Goal: Book appointment/travel/reservation

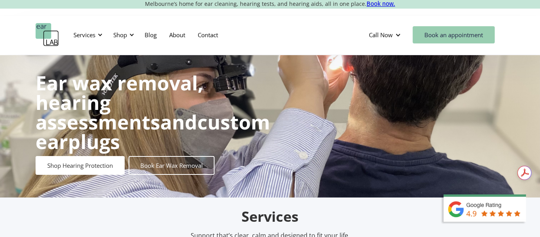
click at [442, 34] on link "Book an appointment" at bounding box center [454, 34] width 82 height 17
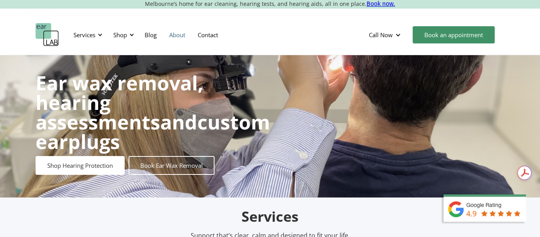
click at [178, 33] on link "About" at bounding box center [177, 34] width 29 height 23
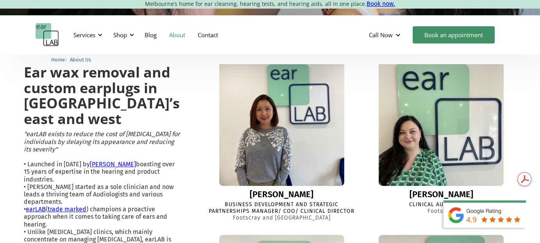
scroll to position [156, 0]
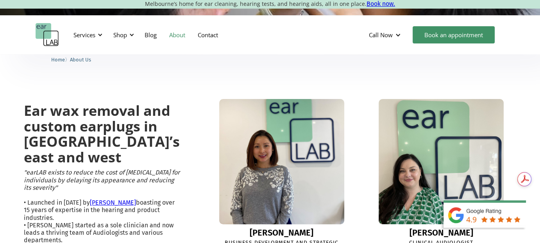
click at [277, 166] on img at bounding box center [282, 162] width 138 height 138
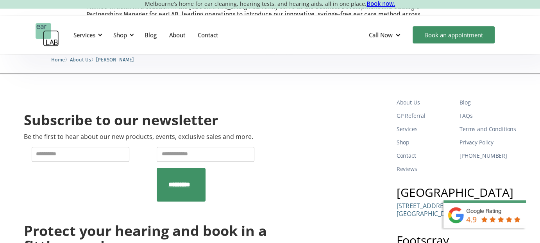
scroll to position [352, 0]
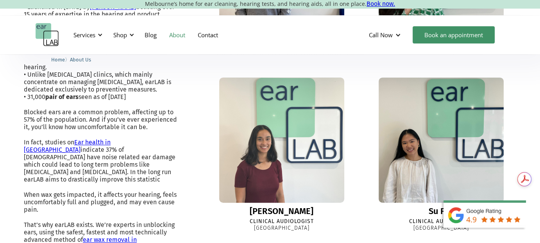
click at [271, 155] on img at bounding box center [282, 140] width 138 height 138
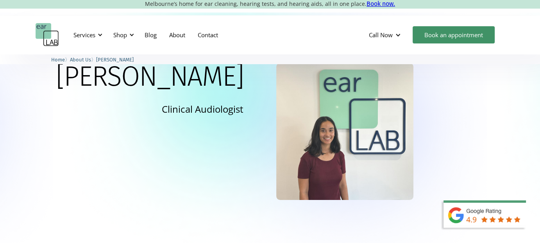
scroll to position [30, 0]
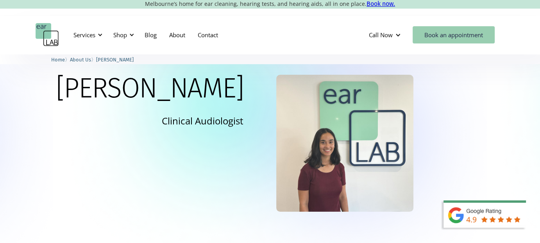
click at [445, 34] on link "Book an appointment" at bounding box center [454, 34] width 82 height 17
